Goal: Task Accomplishment & Management: Manage account settings

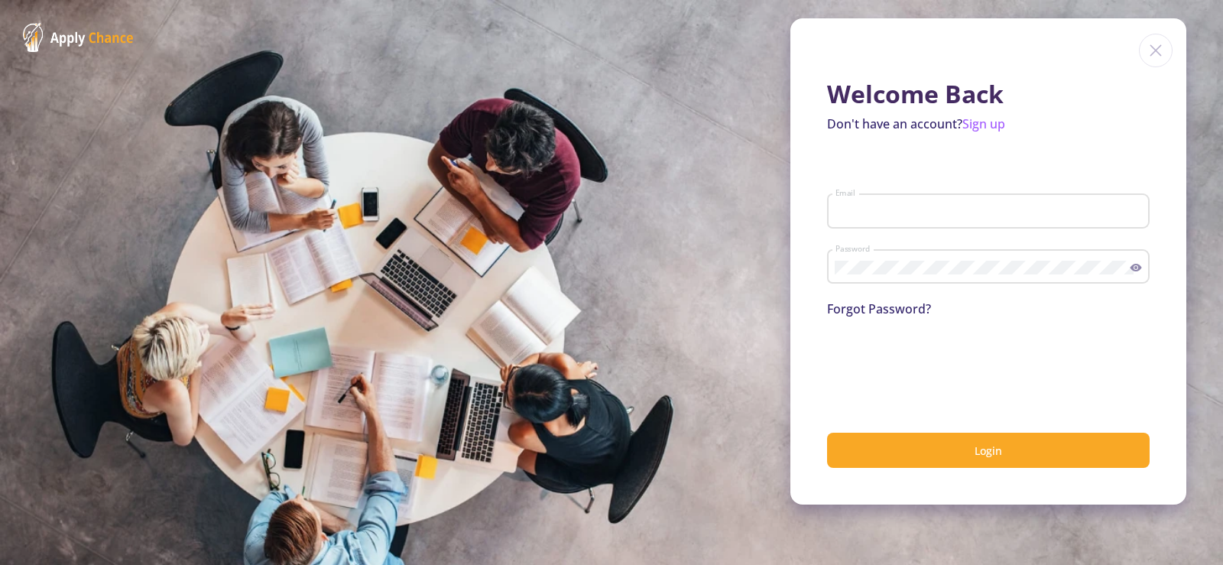
type input "[EMAIL_ADDRESS][DOMAIN_NAME]"
click at [1132, 264] on icon at bounding box center [1135, 267] width 12 height 12
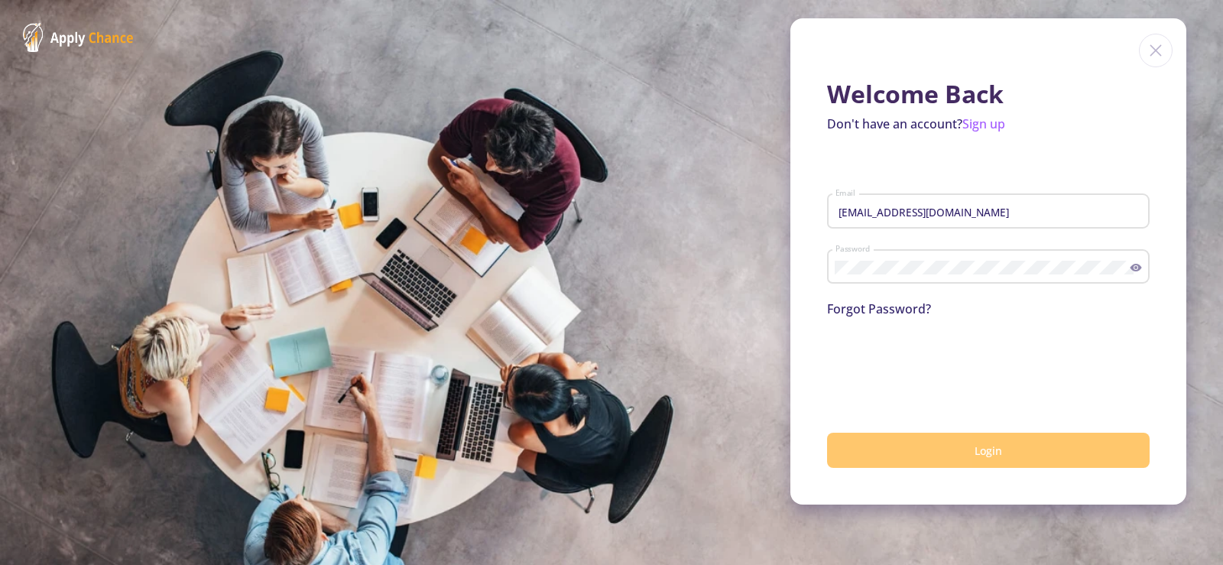
click at [999, 455] on span "Login" at bounding box center [988, 450] width 28 height 15
